Goal: Obtain resource: Obtain resource

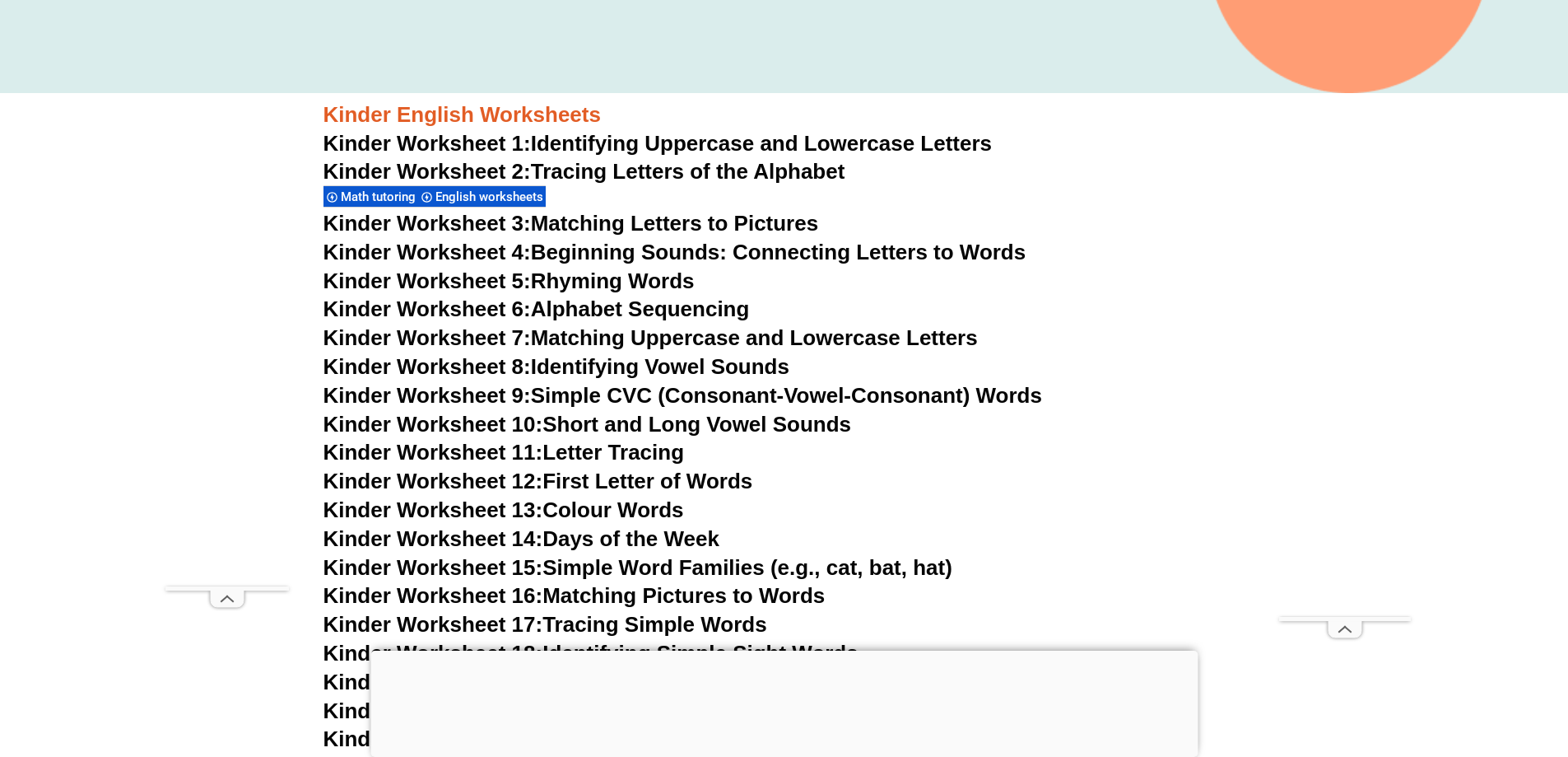
scroll to position [659, 0]
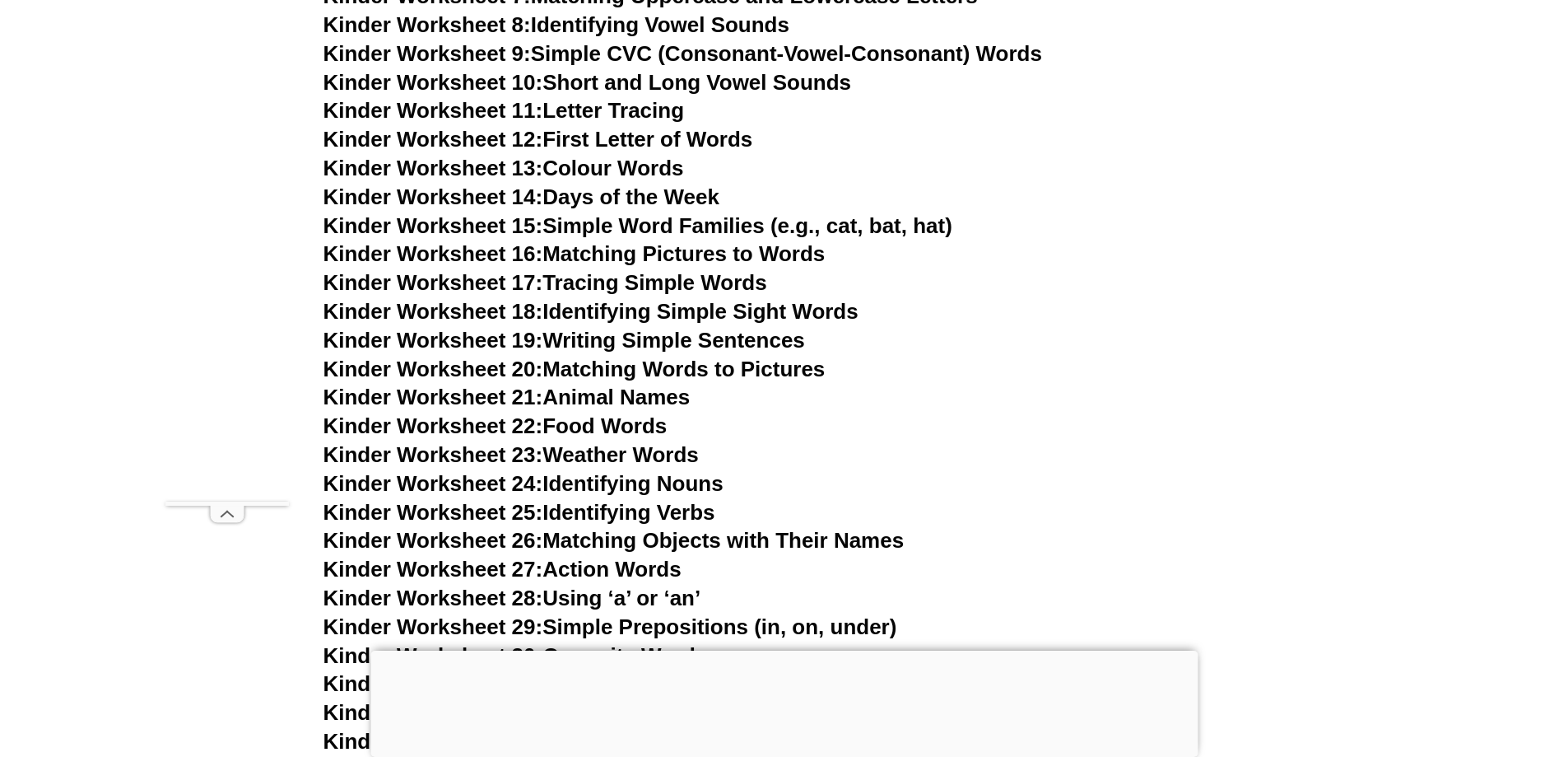
scroll to position [988, 0]
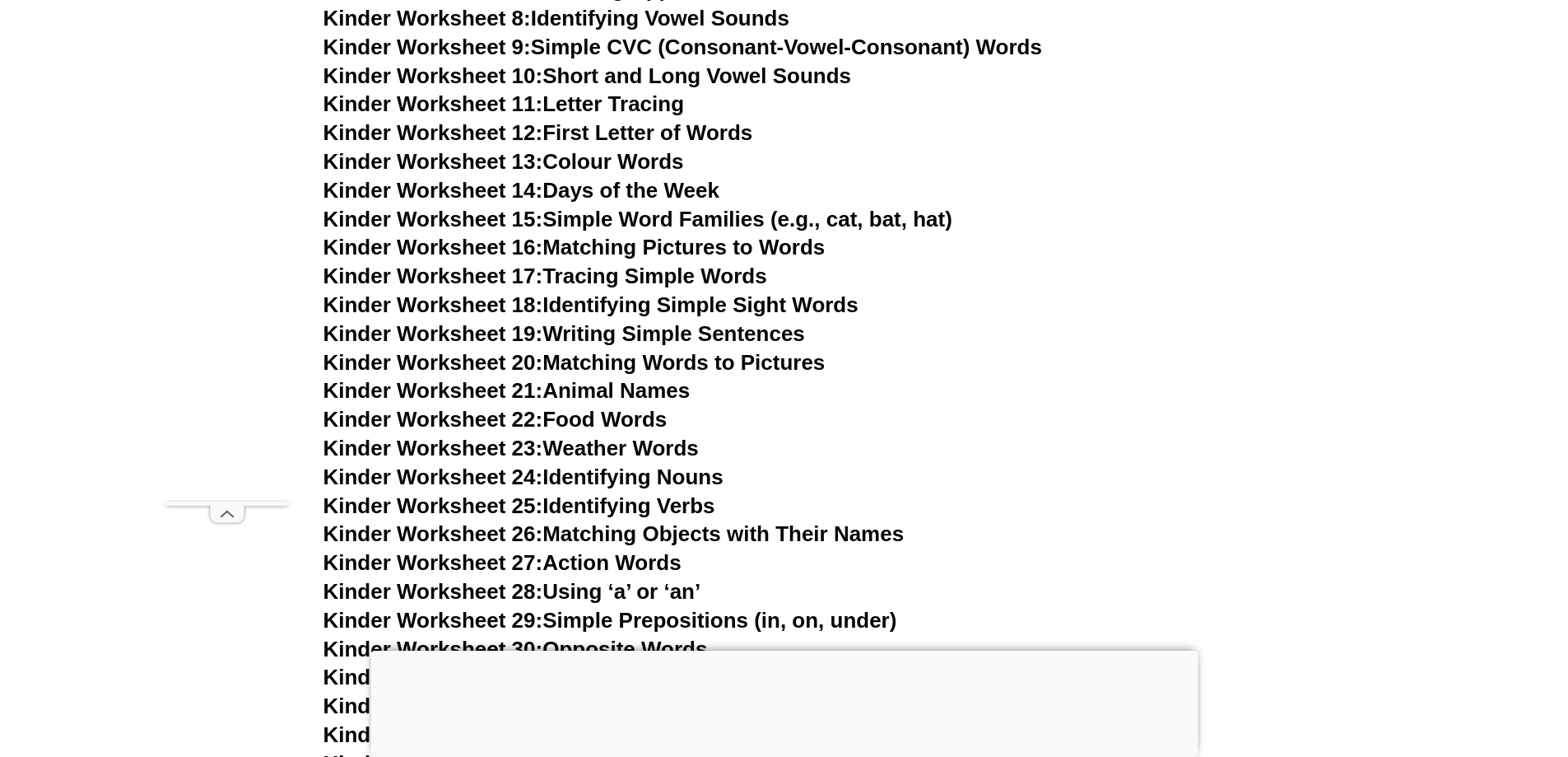
click at [668, 443] on link "Kinder Worksheet 23: Weather Words" at bounding box center [511, 448] width 376 height 25
click at [652, 471] on link "Kinder Worksheet 24: Identifying Nouns" at bounding box center [523, 477] width 400 height 25
click at [718, 528] on link "Kinder Worksheet 26: Matching Objects with Their Names" at bounding box center [614, 534] width 581 height 25
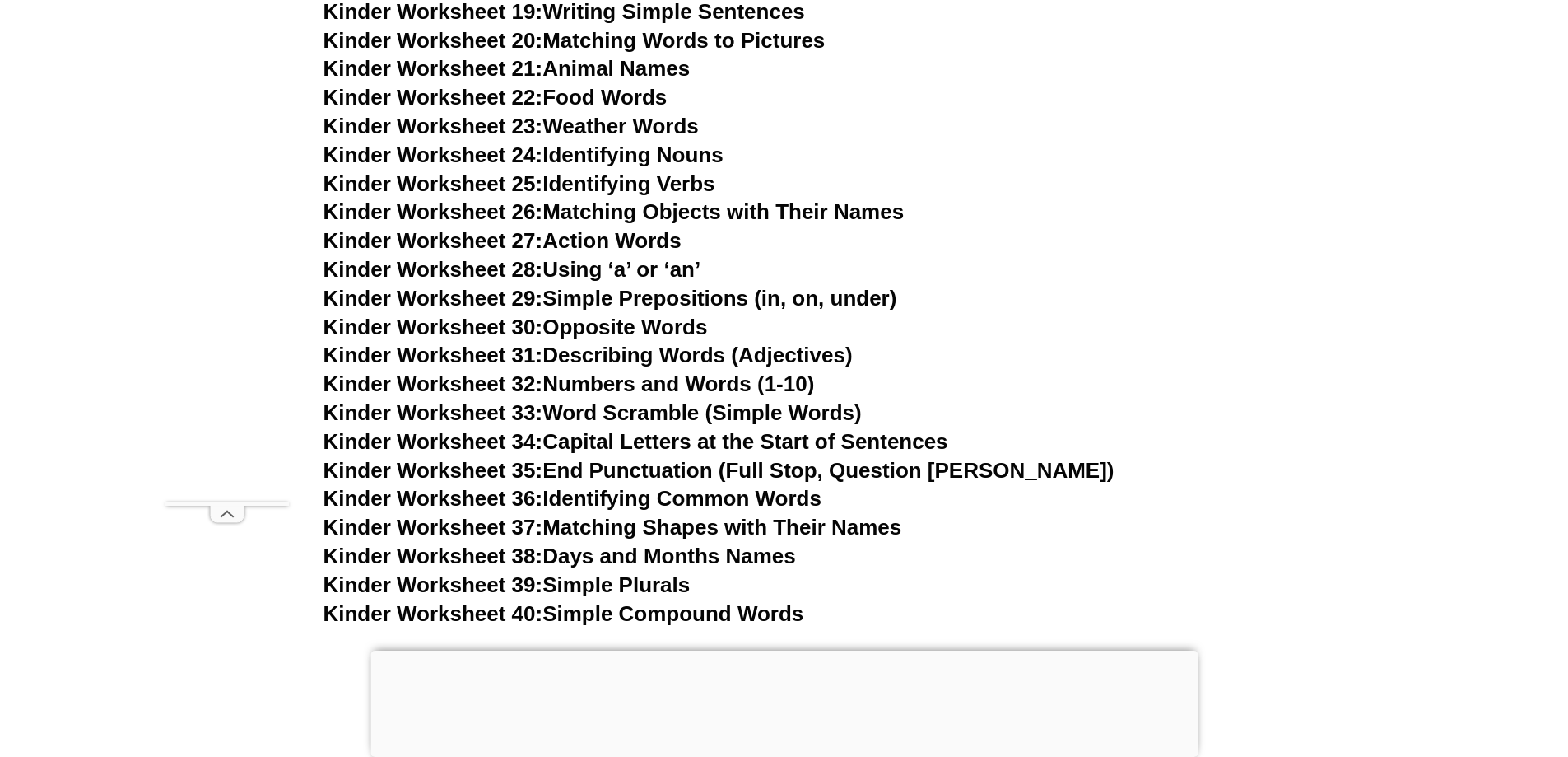
scroll to position [1317, 0]
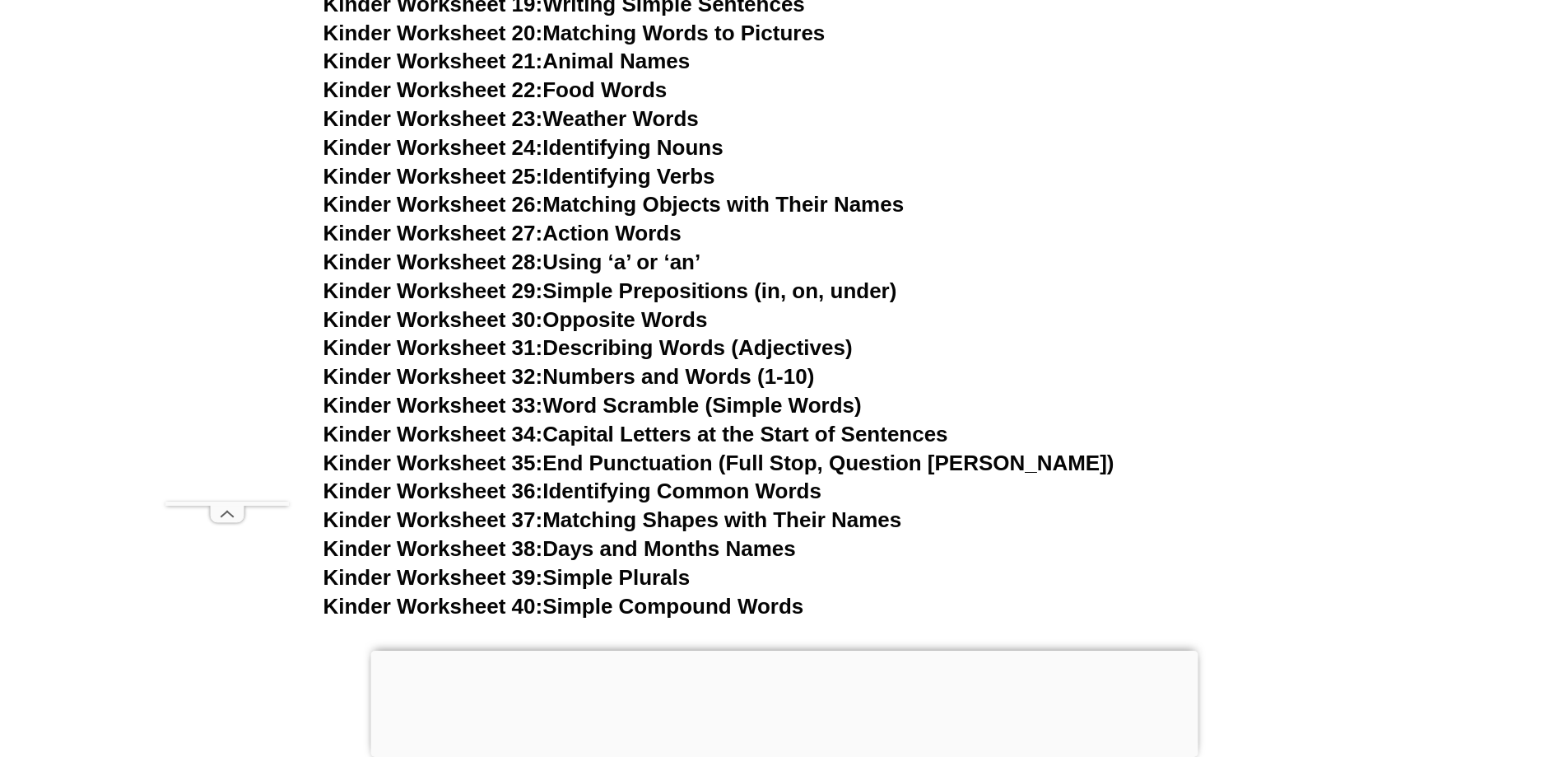
click at [850, 428] on link "Kinder Worksheet 34: Capital Letters at the Start of Sentences" at bounding box center [635, 435] width 625 height 25
click at [626, 574] on link "Kinder Worksheet 39: Simple Plurals" at bounding box center [507, 577] width 367 height 25
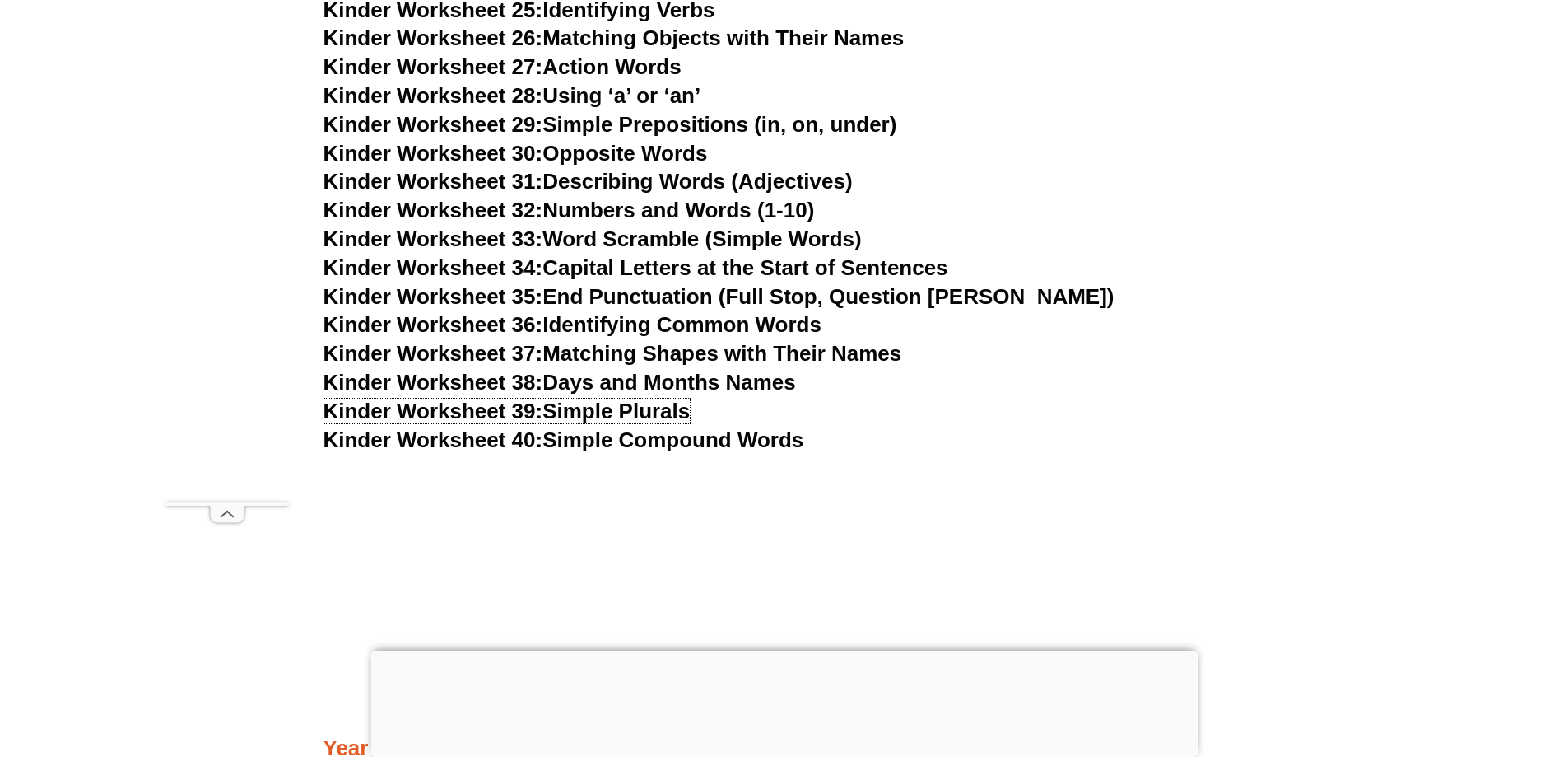
scroll to position [1564, 0]
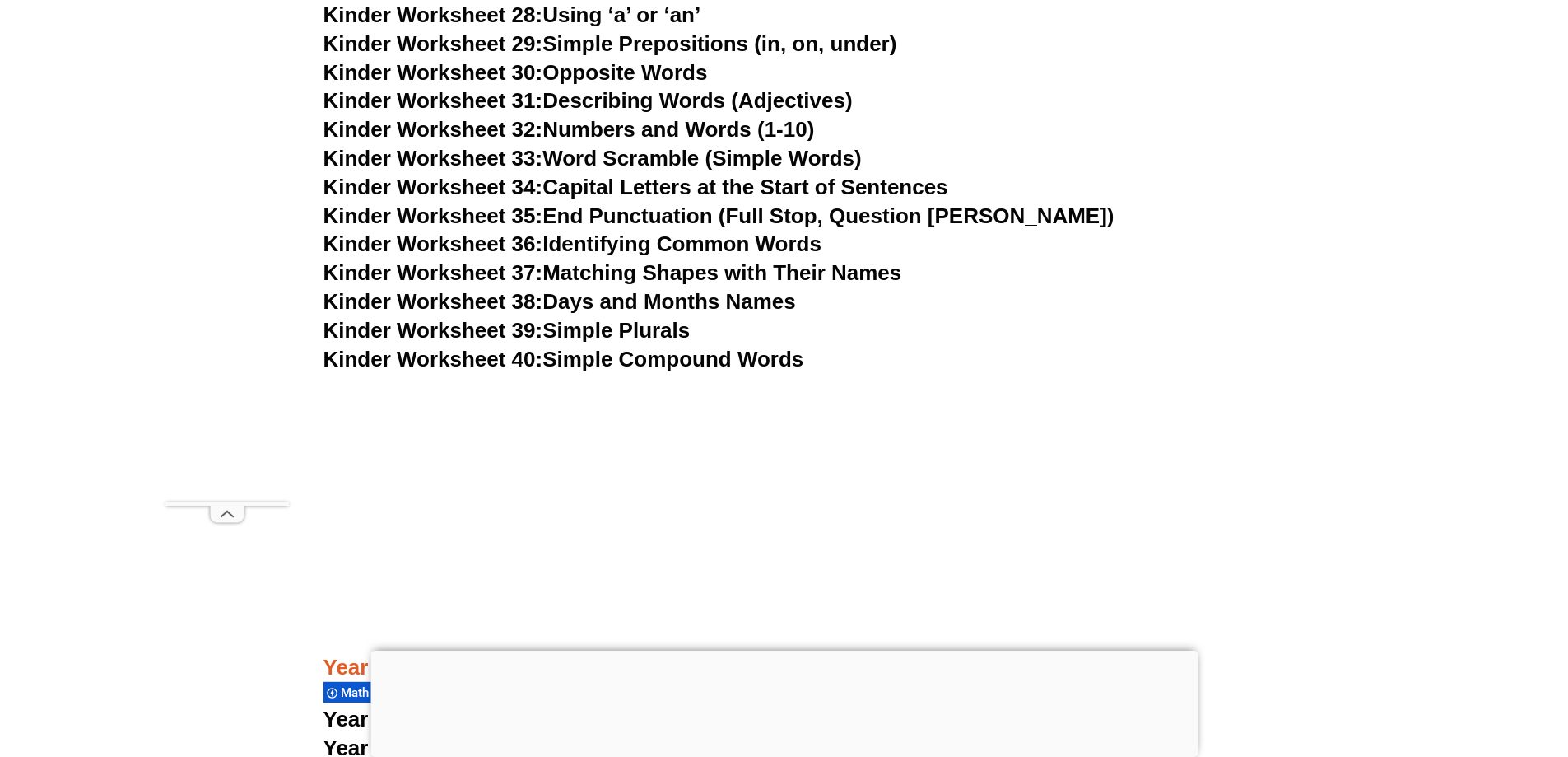
click at [570, 354] on link "Kinder Worksheet 40: Simple Compound Words" at bounding box center [564, 359] width 481 height 25
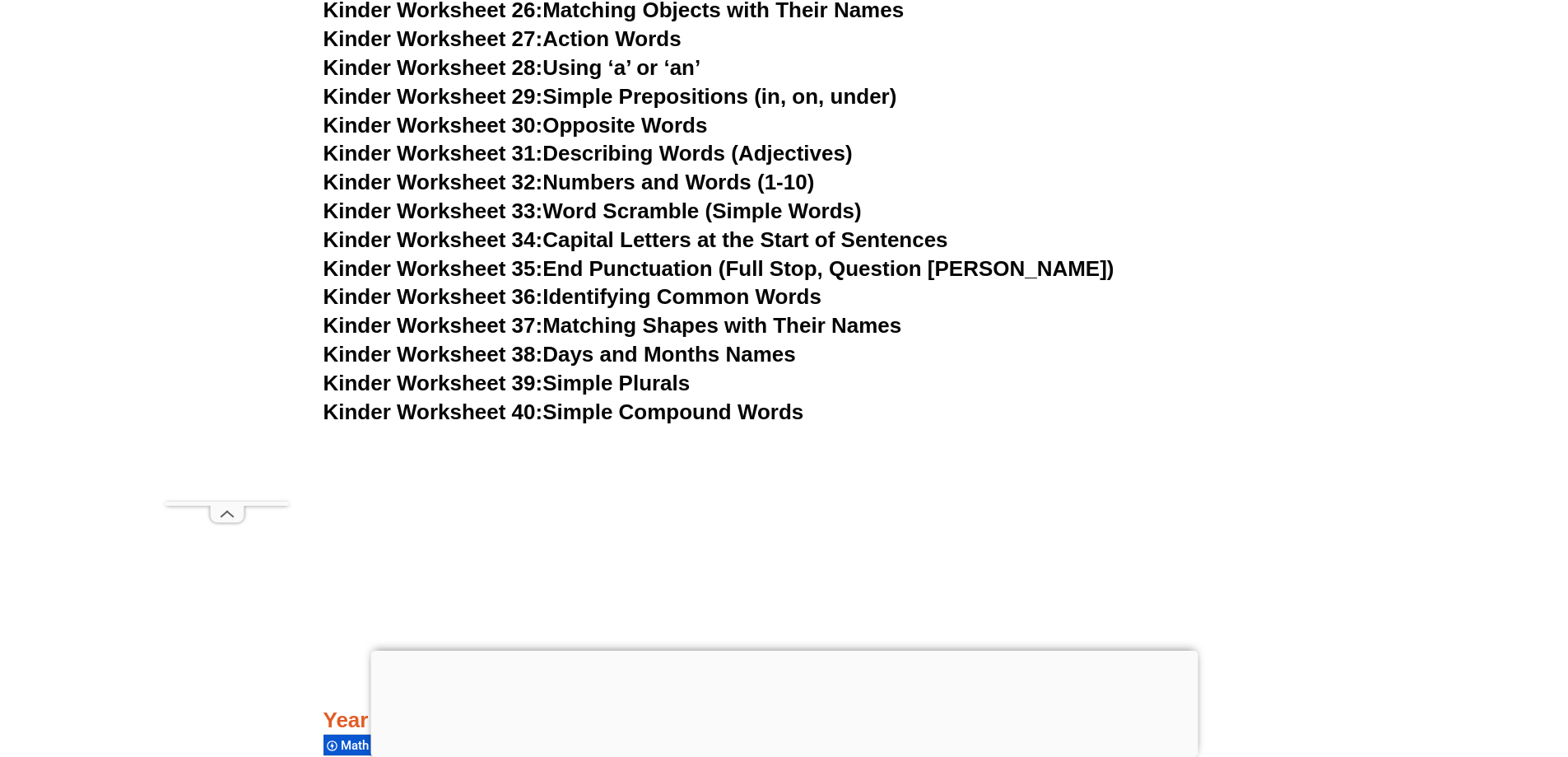
scroll to position [1482, 0]
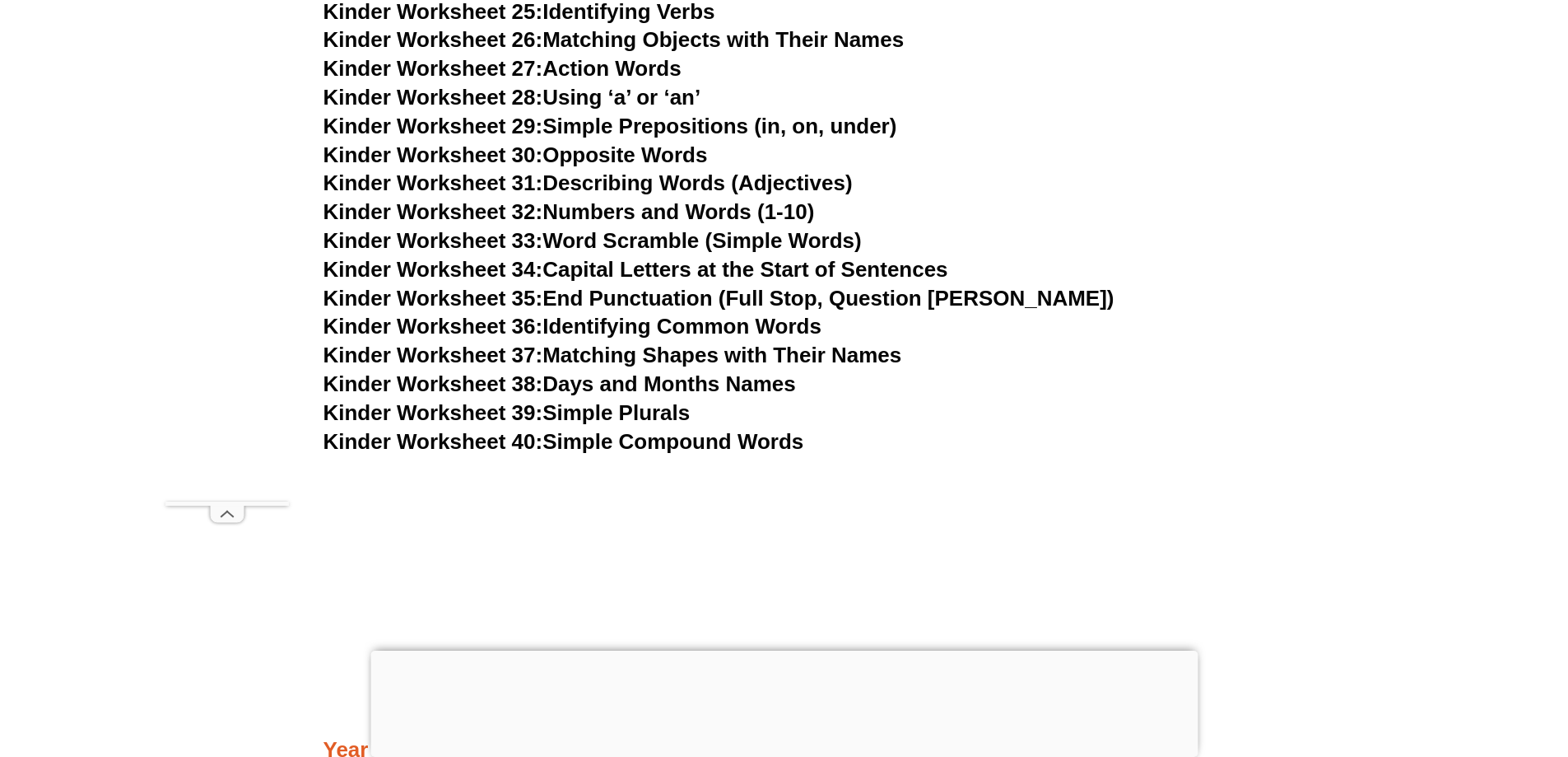
click at [575, 178] on link "Kinder Worksheet 31: Describing Words (Adjectives)" at bounding box center [588, 183] width 529 height 25
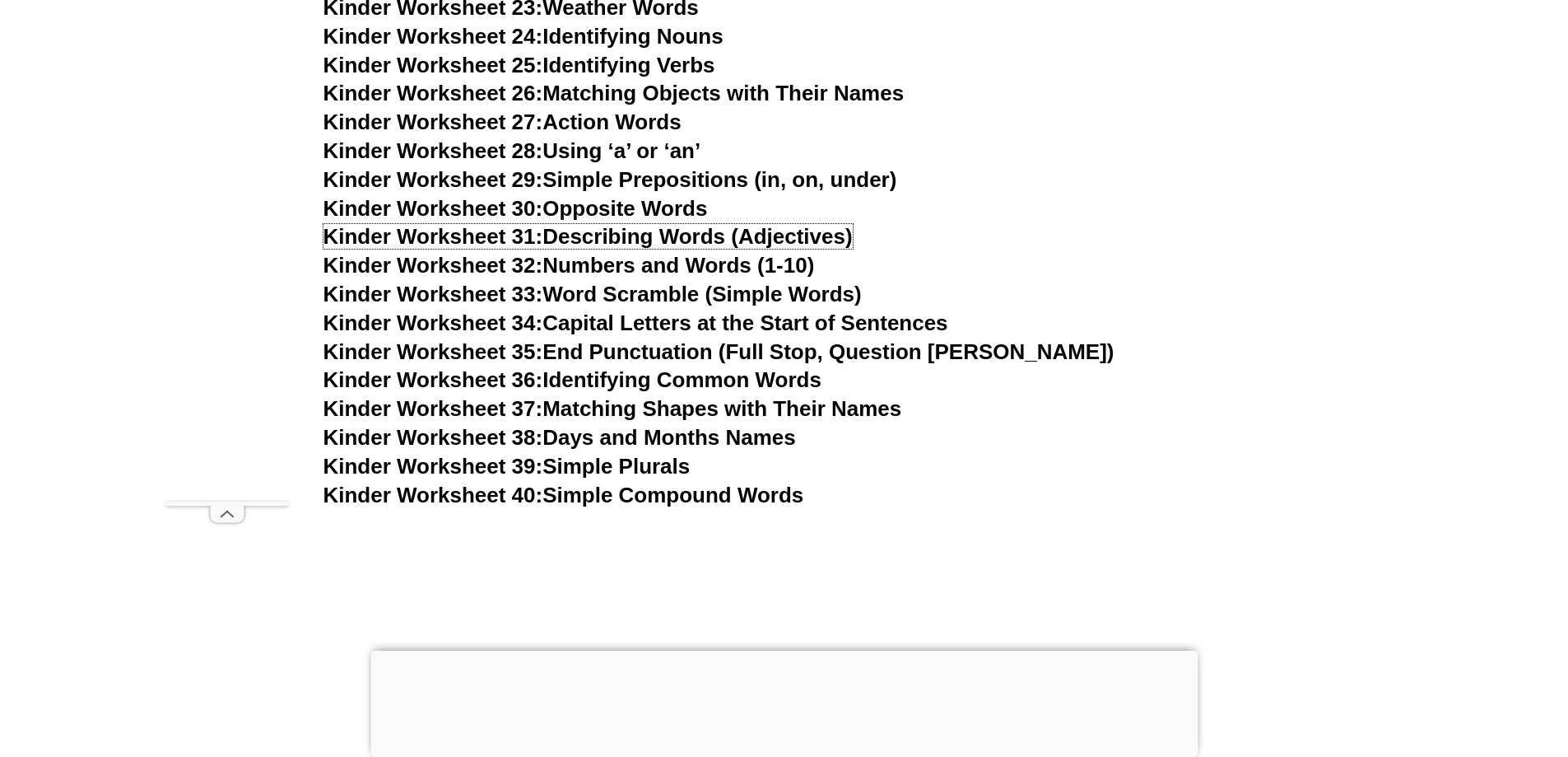
scroll to position [1400, 0]
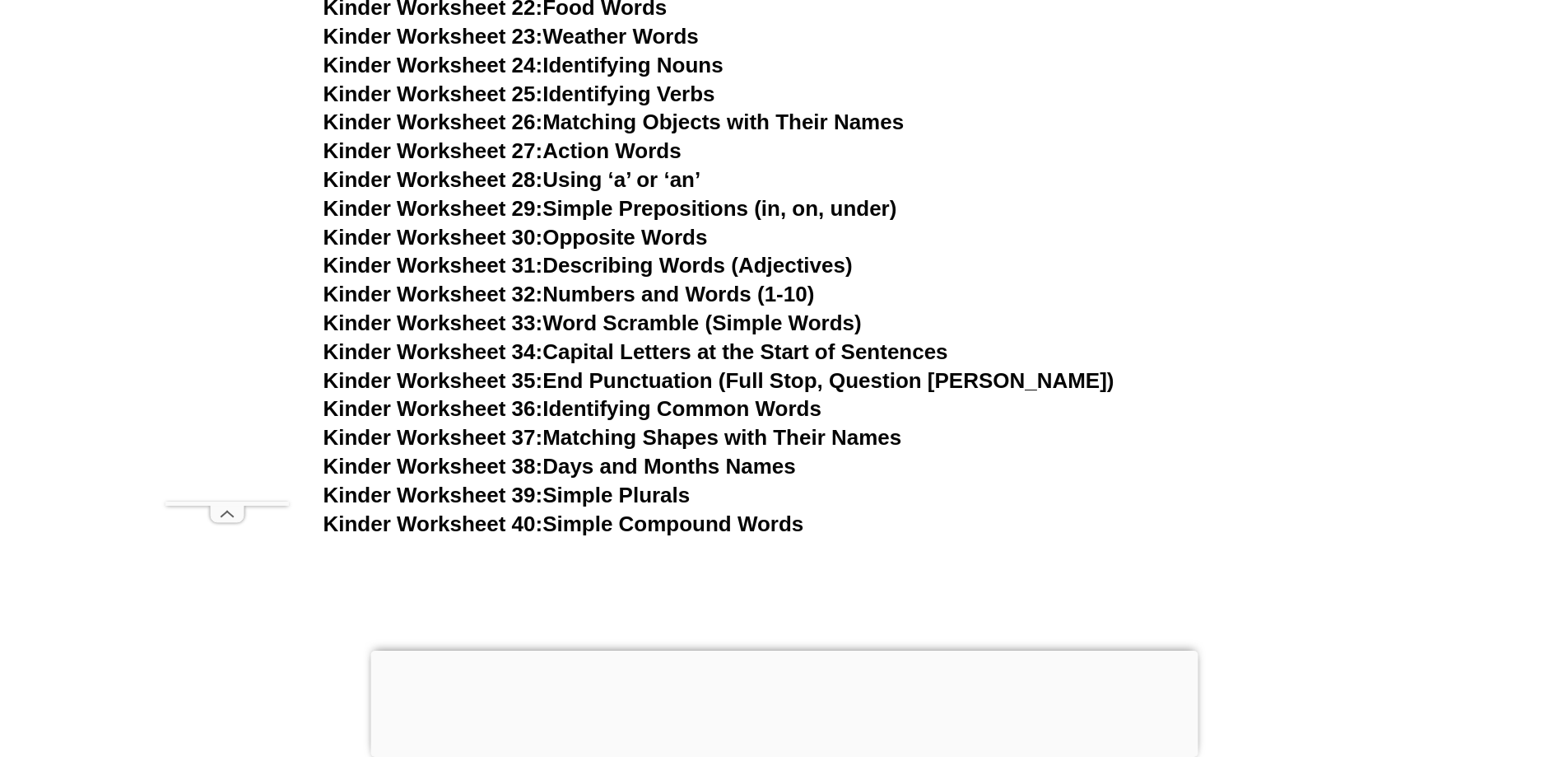
click at [588, 174] on link "Kinder Worksheet 28: Using ‘a’ or ‘an’" at bounding box center [512, 180] width 378 height 25
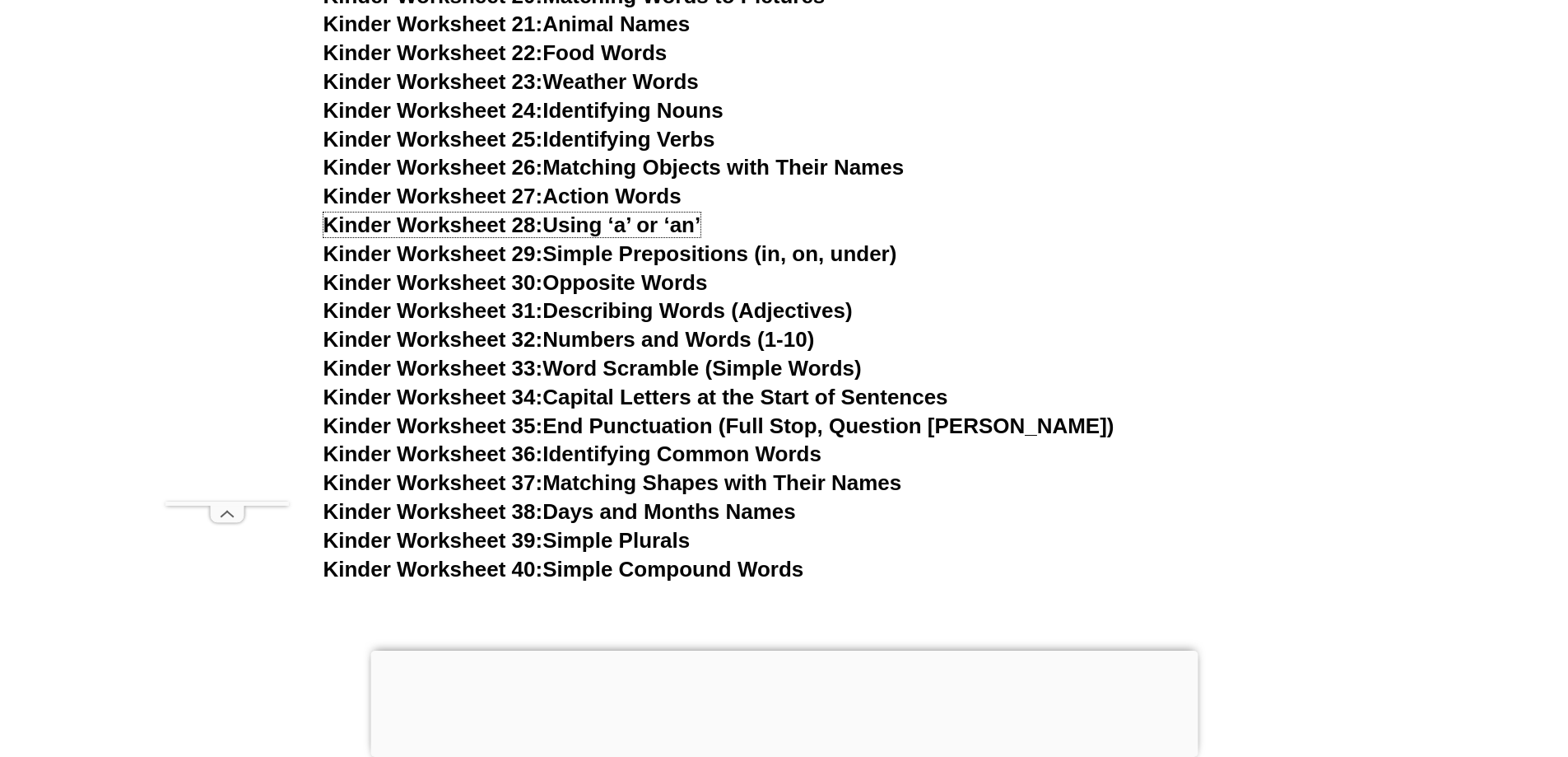
scroll to position [1235, 0]
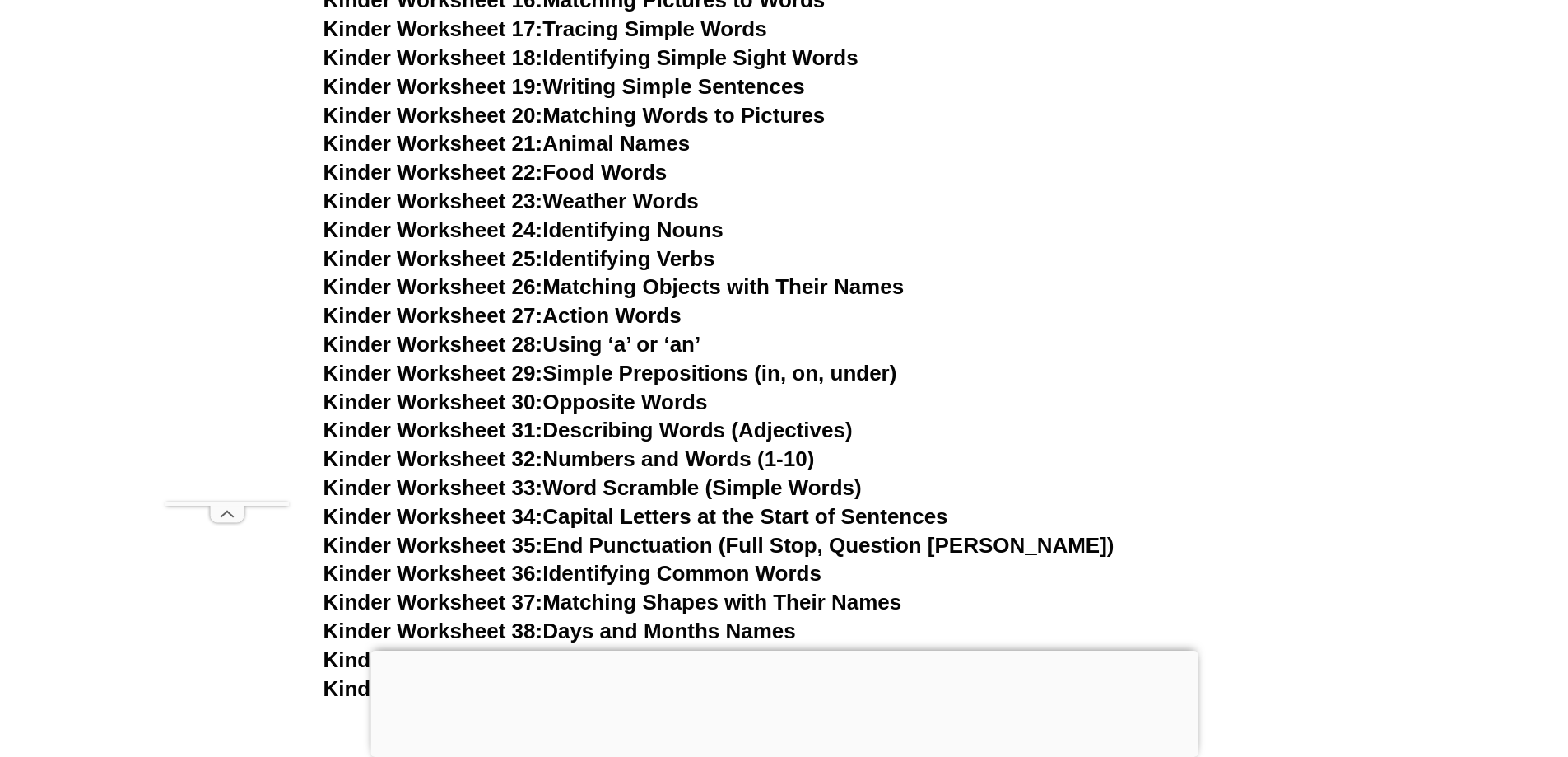
click at [639, 93] on link "Kinder Worksheet 19: Writing Simple Sentences" at bounding box center [564, 87] width 482 height 25
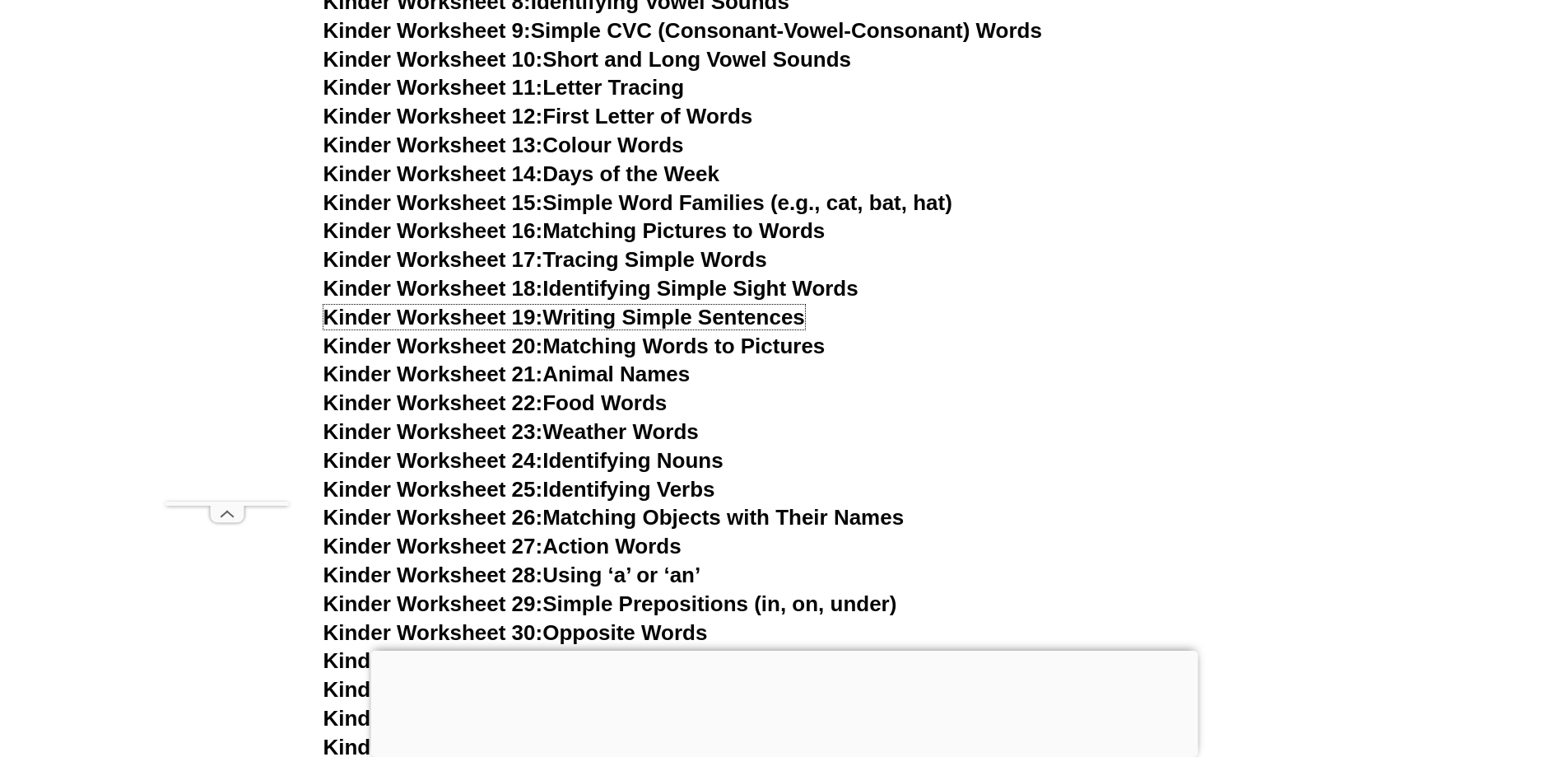
scroll to position [988, 0]
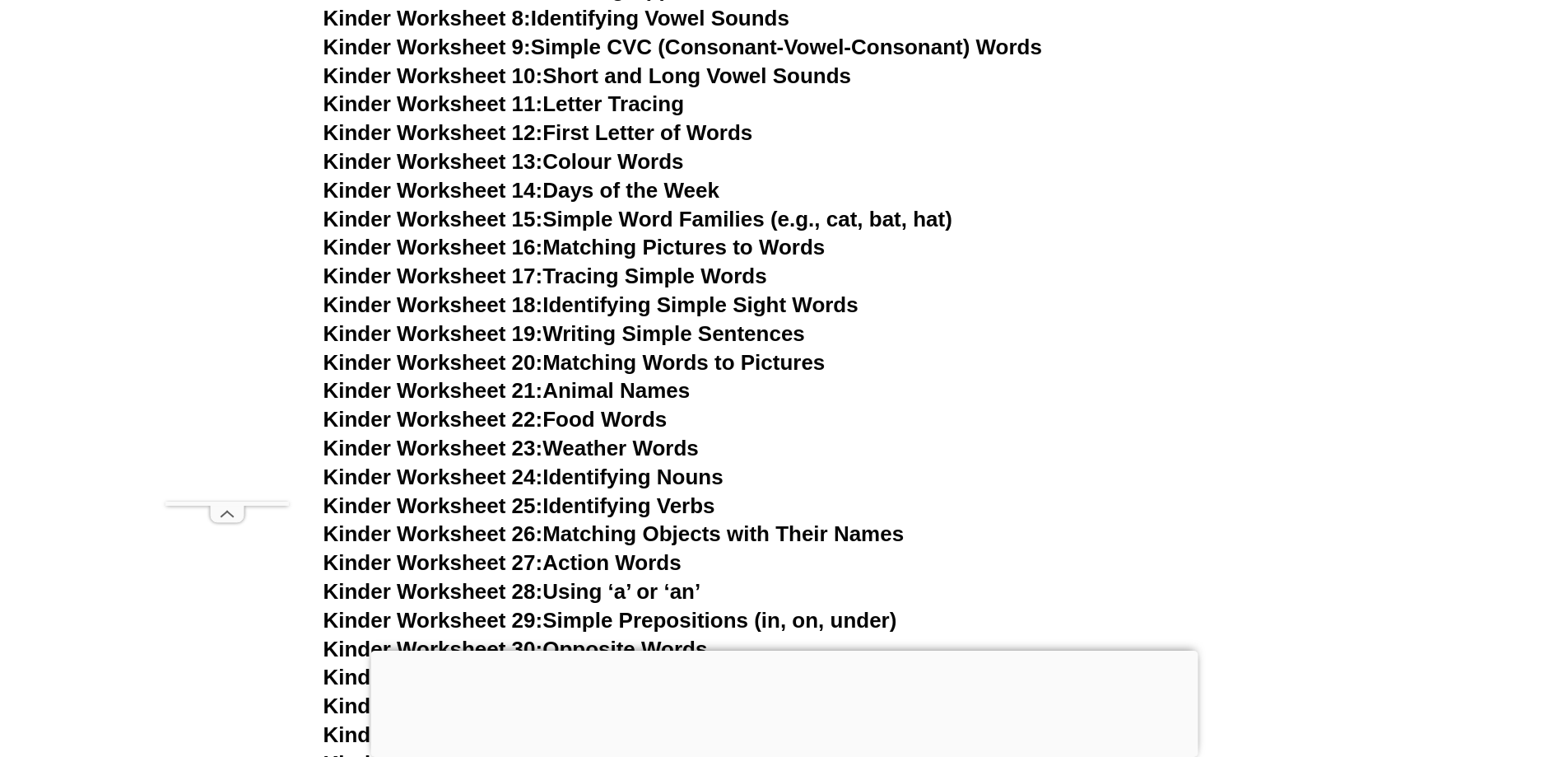
click at [665, 157] on link "Kinder Worksheet 13: Colour Words" at bounding box center [503, 161] width 360 height 25
